Goal: Information Seeking & Learning: Find specific fact

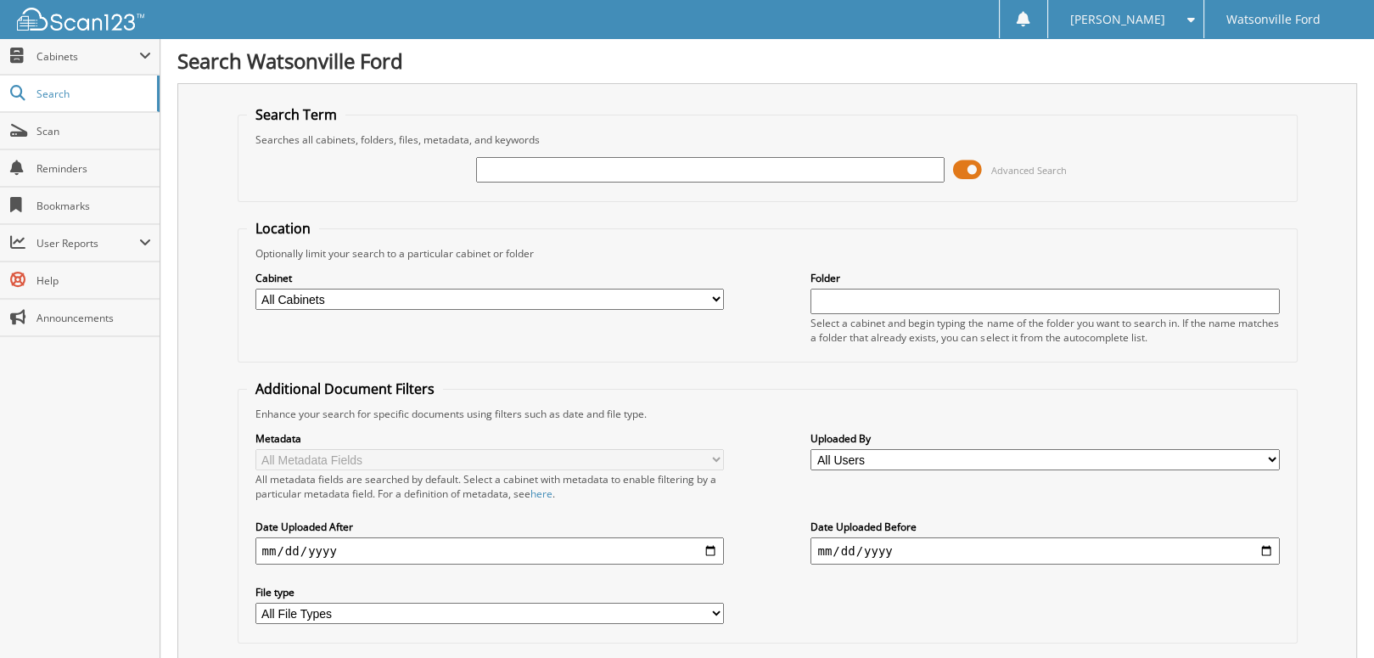
click at [536, 169] on input "text" at bounding box center [710, 169] width 468 height 25
type input "177361"
click at [663, 164] on input "177361" at bounding box center [710, 169] width 468 height 25
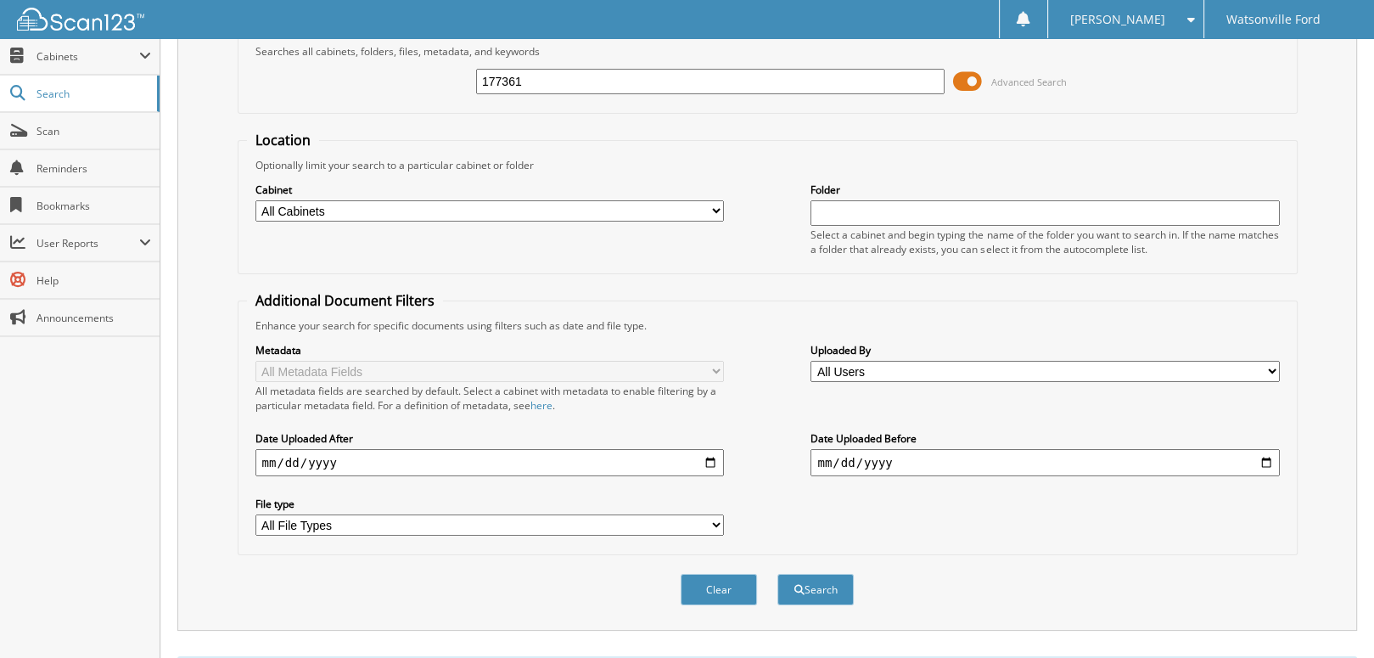
scroll to position [157, 0]
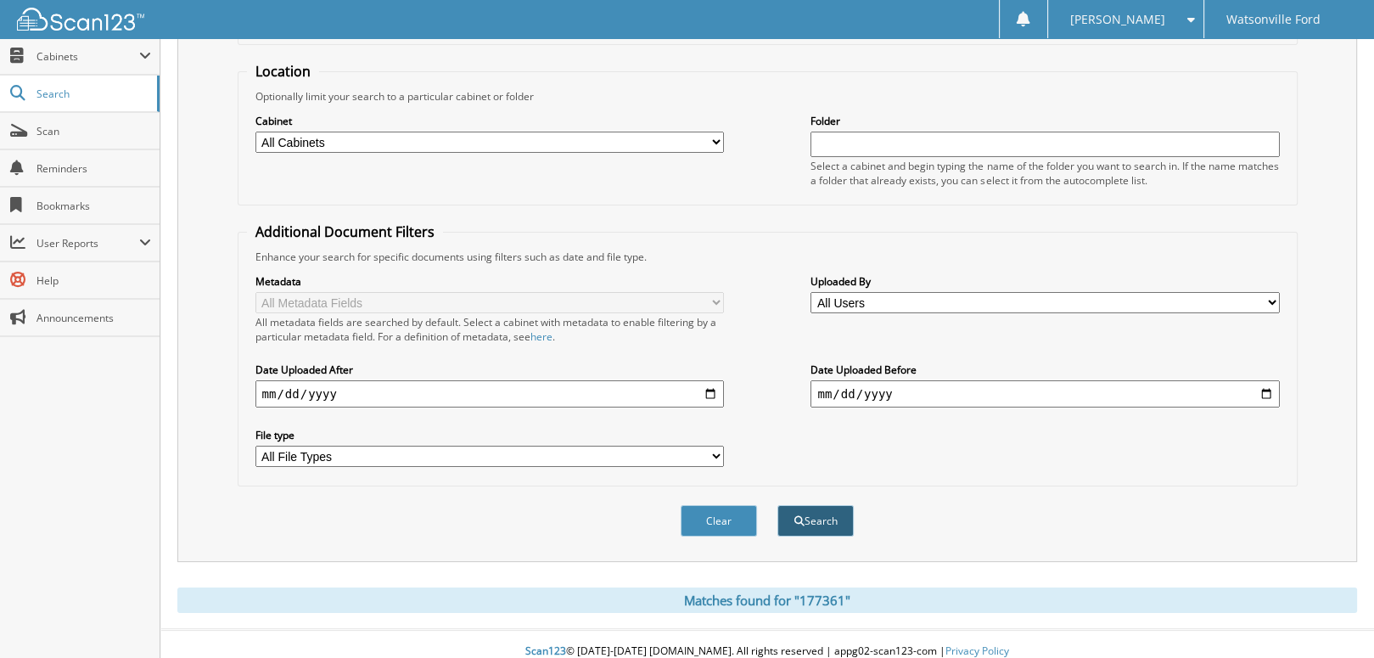
click at [817, 509] on button "Search" at bounding box center [815, 520] width 76 height 31
